Goal: Task Accomplishment & Management: Manage account settings

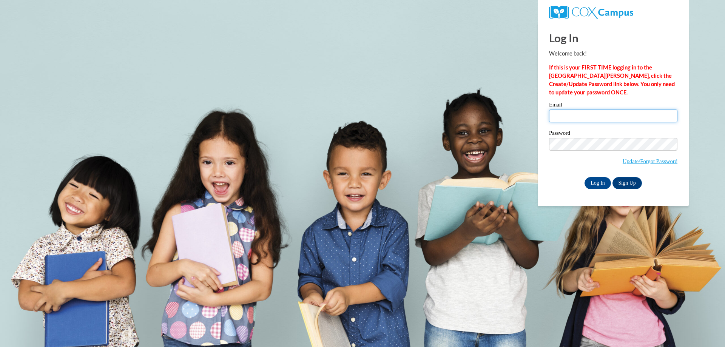
drag, startPoint x: 600, startPoint y: 117, endPoint x: 598, endPoint y: 124, distance: 7.4
click at [600, 117] on input "Email" at bounding box center [613, 116] width 128 height 13
click at [597, 136] on label "Password" at bounding box center [613, 134] width 128 height 8
click at [590, 119] on input "sr" at bounding box center [613, 116] width 128 height 13
click at [590, 119] on input "sarah" at bounding box center [613, 116] width 128 height 13
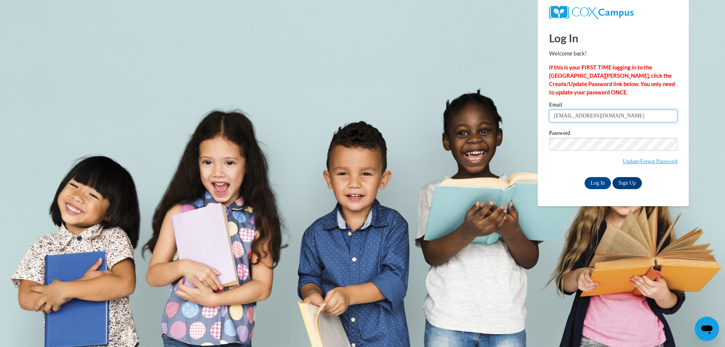
type input "sarahannrainey@gmail.com"
click at [585, 177] on input "Log In" at bounding box center [598, 183] width 26 height 12
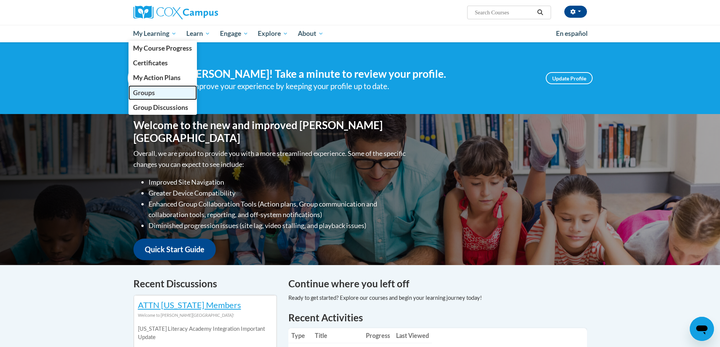
click at [148, 92] on span "Groups" at bounding box center [144, 93] width 22 height 8
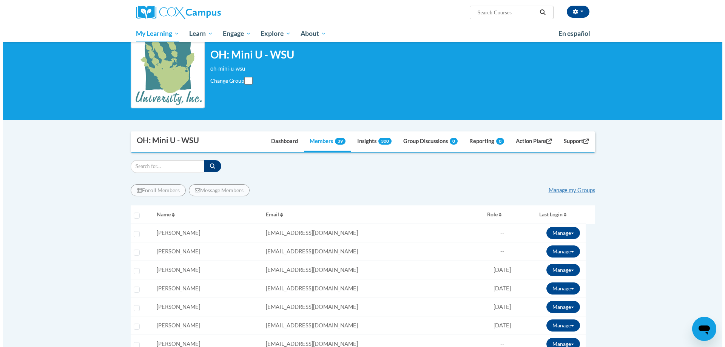
scroll to position [113, 0]
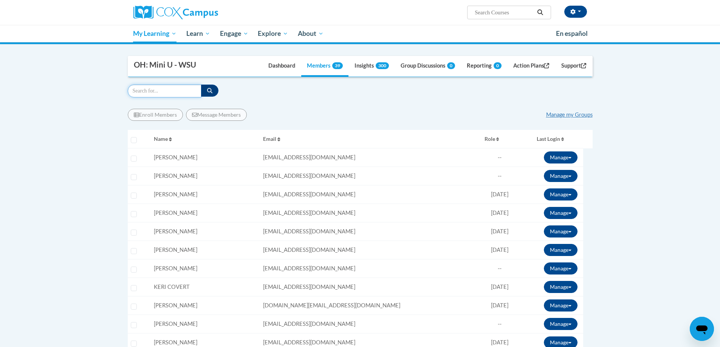
click at [156, 94] on input "Search" at bounding box center [165, 91] width 74 height 13
type input "williams"
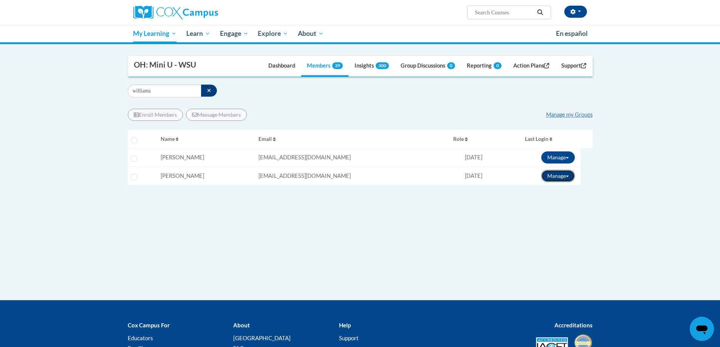
click at [556, 174] on button "Manage" at bounding box center [558, 176] width 34 height 12
click at [545, 228] on link "Break Connection" at bounding box center [543, 228] width 66 height 12
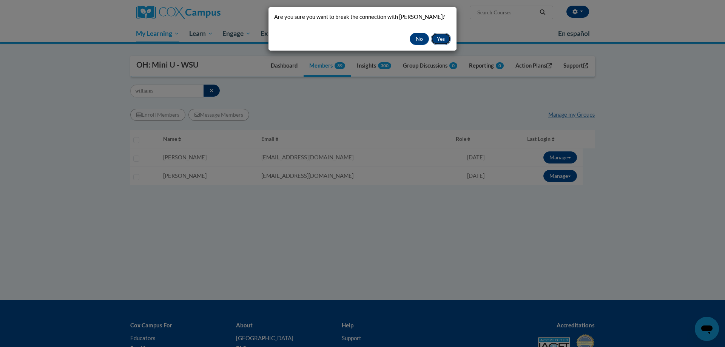
click at [442, 34] on button "Yes" at bounding box center [441, 39] width 20 height 12
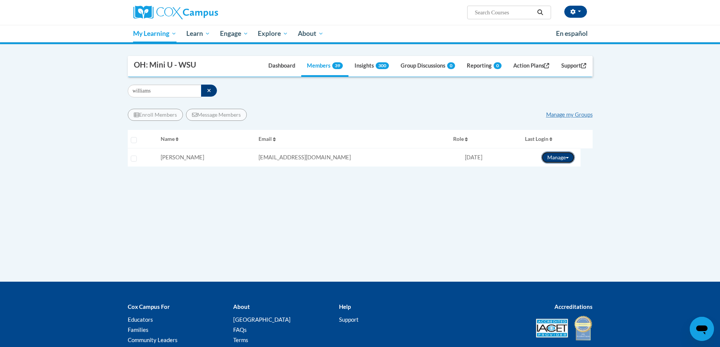
click at [551, 161] on button "Manage" at bounding box center [558, 157] width 34 height 12
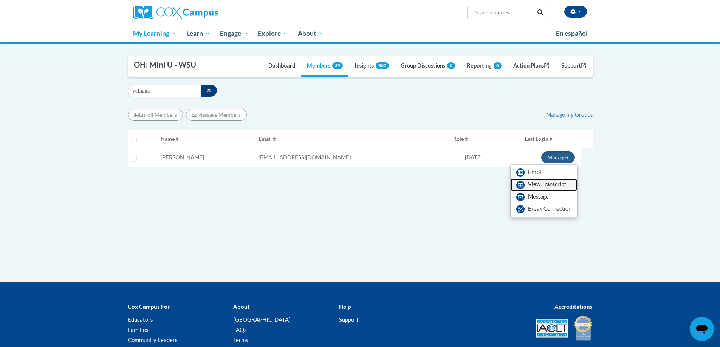
click at [541, 184] on link "View Transcript" at bounding box center [543, 185] width 66 height 12
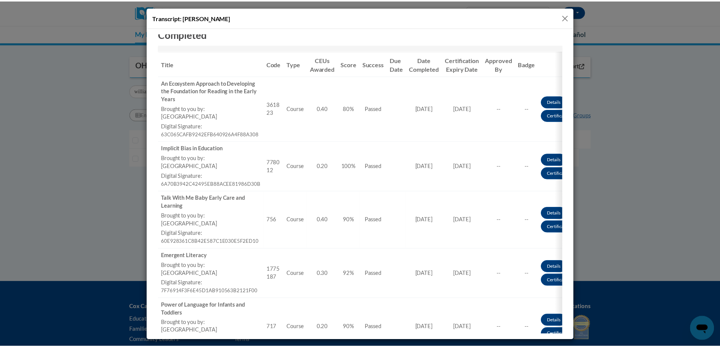
scroll to position [76, 0]
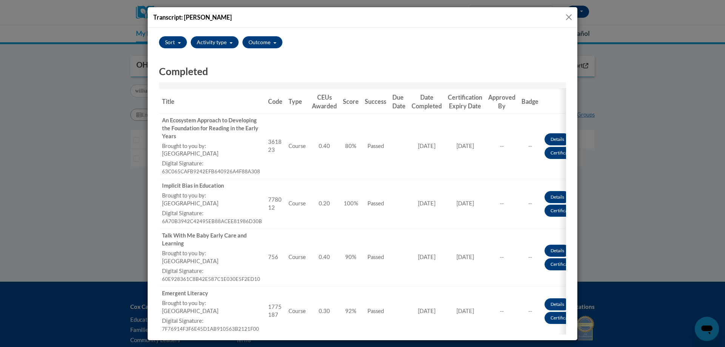
click at [568, 15] on button "Close" at bounding box center [568, 16] width 9 height 9
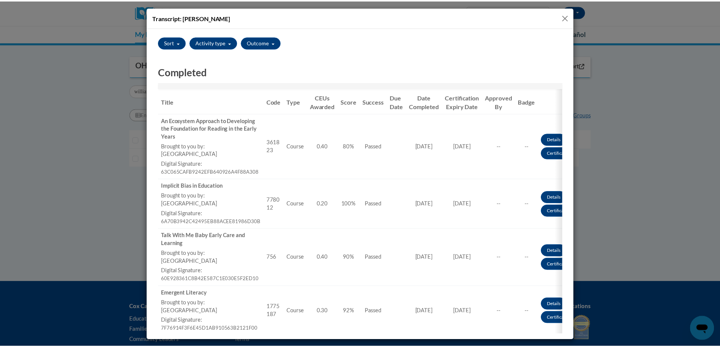
scroll to position [0, 0]
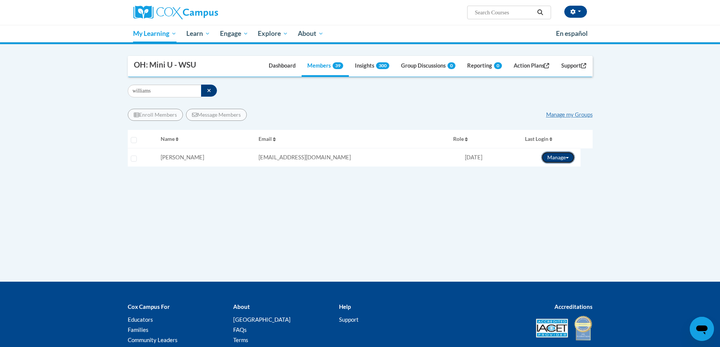
click at [568, 158] on button "Manage" at bounding box center [558, 157] width 34 height 12
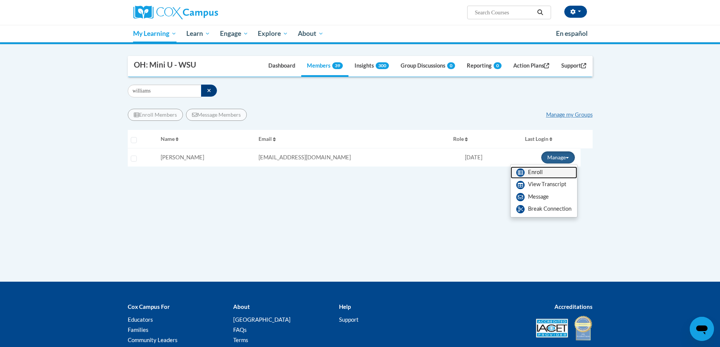
click at [550, 170] on link "Enroll" at bounding box center [543, 173] width 66 height 12
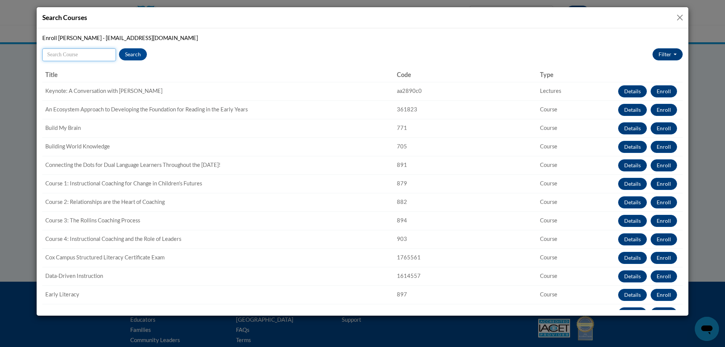
click at [62, 55] on input "Search" at bounding box center [79, 54] width 74 height 13
type input "TALK"
click at [136, 54] on button "Search" at bounding box center [133, 54] width 28 height 12
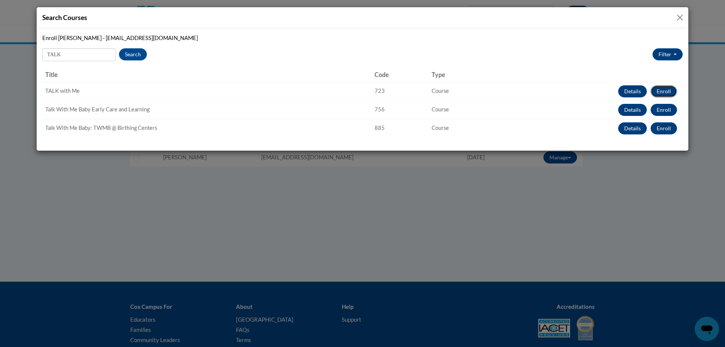
click at [675, 88] on button "Enroll" at bounding box center [664, 91] width 26 height 12
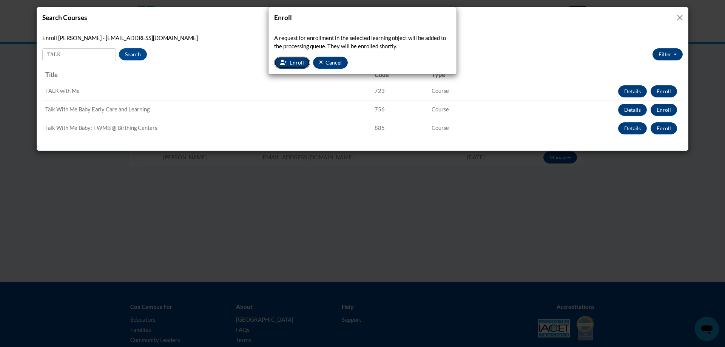
click at [296, 65] on span "Enroll" at bounding box center [297, 62] width 14 height 6
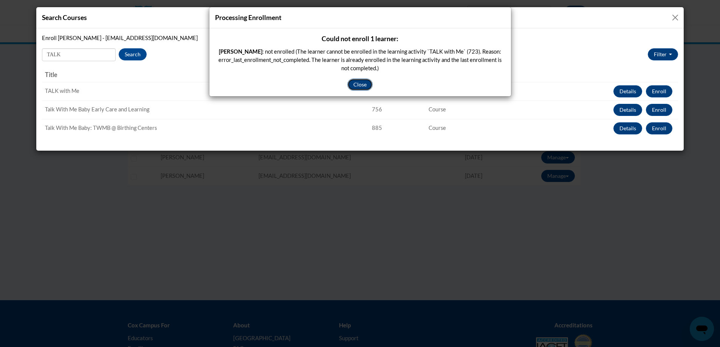
click at [357, 79] on button "Close" at bounding box center [359, 85] width 25 height 12
